Goal: Information Seeking & Learning: Learn about a topic

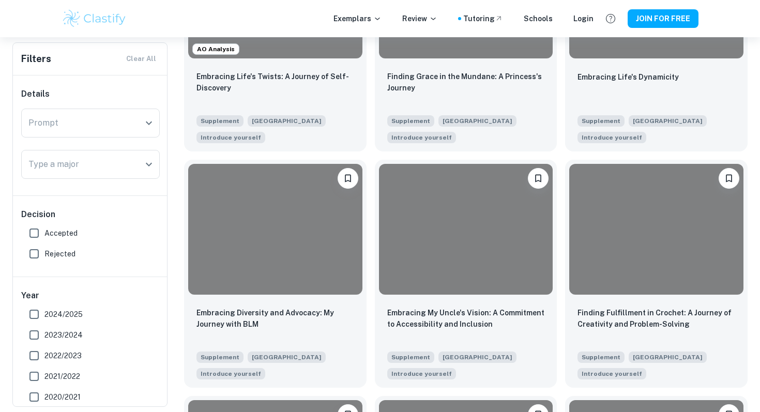
scroll to position [368, 0]
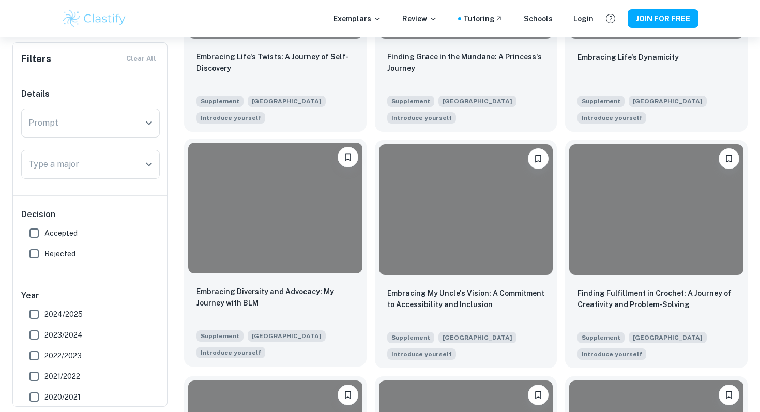
click at [227, 240] on div at bounding box center [275, 208] width 174 height 130
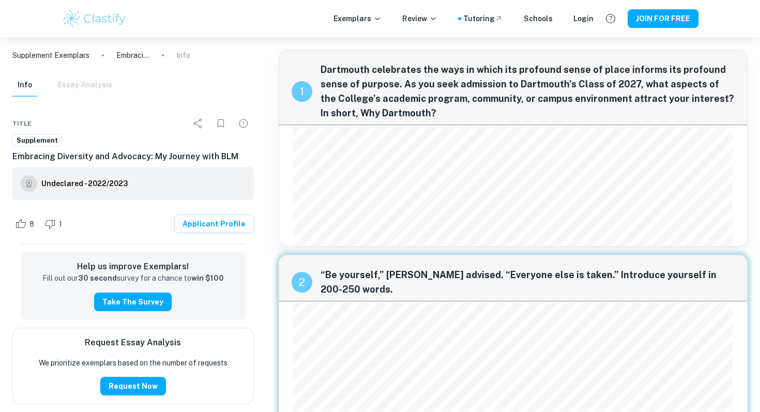
scroll to position [321, 0]
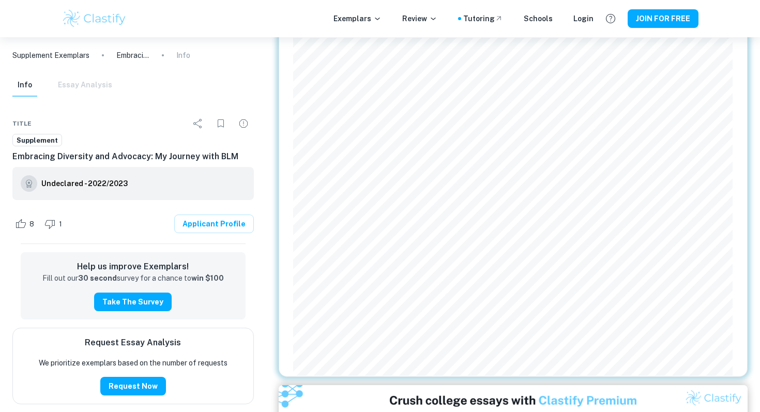
scroll to position [321, 0]
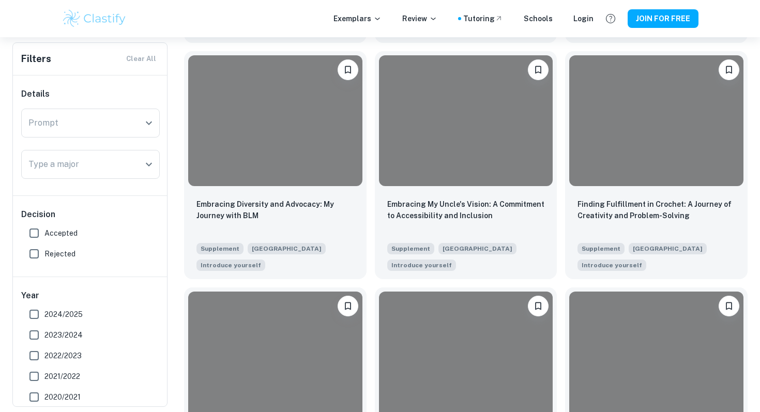
scroll to position [473, 0]
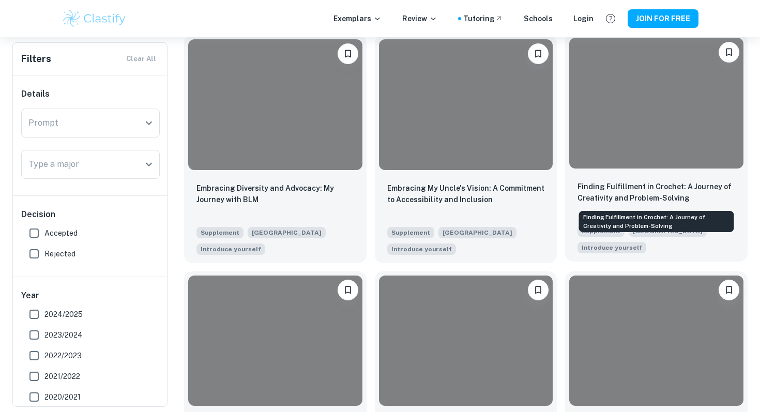
click at [685, 195] on p "Finding Fulfillment in Crochet: A Journey of Creativity and Problem-Solving" at bounding box center [657, 192] width 158 height 23
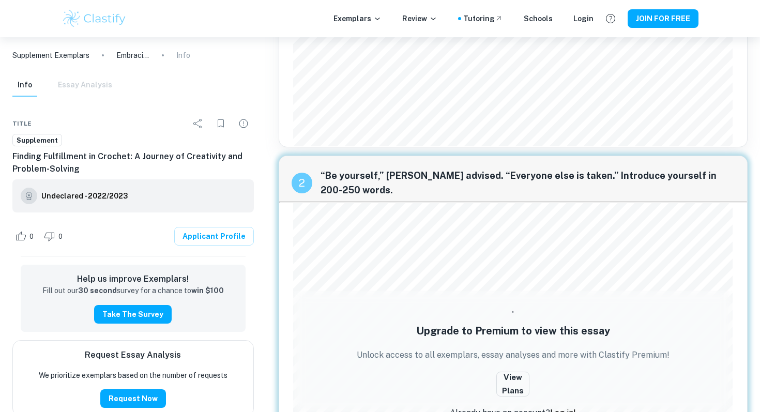
scroll to position [195, 0]
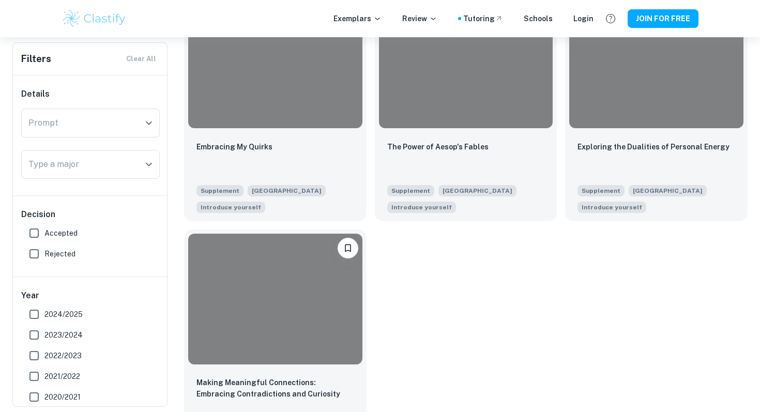
scroll to position [796, 0]
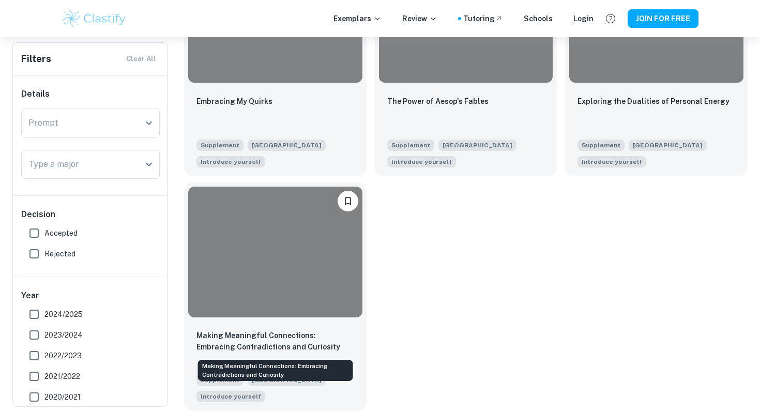
click at [269, 331] on p "Making Meaningful Connections: Embracing Contradictions and Curiosity" at bounding box center [276, 341] width 158 height 23
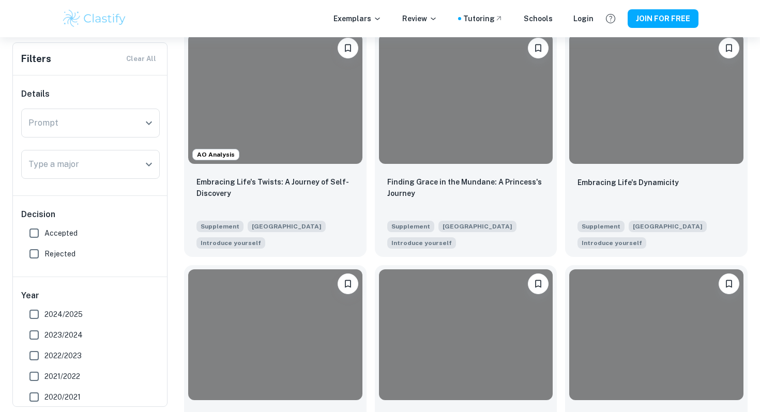
scroll to position [171, 0]
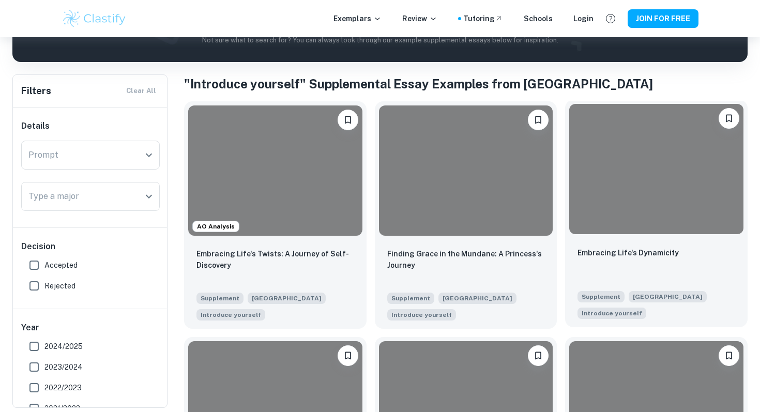
click at [613, 244] on div "Embracing Life's Dynamicity Supplement Dartmouth College Introduce yourself" at bounding box center [656, 282] width 183 height 89
